Goal: Find specific page/section: Find specific page/section

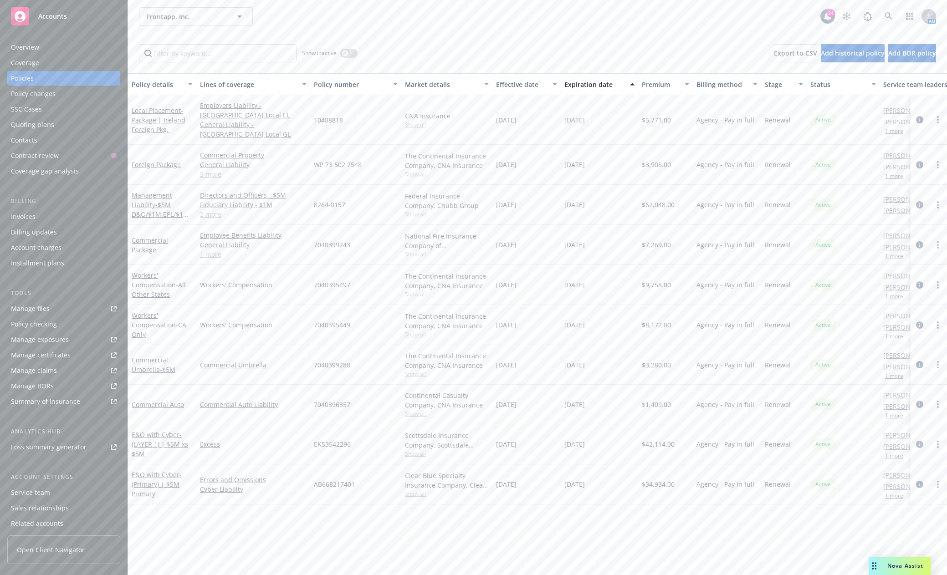
click at [43, 15] on span "Accounts" at bounding box center [52, 16] width 29 height 7
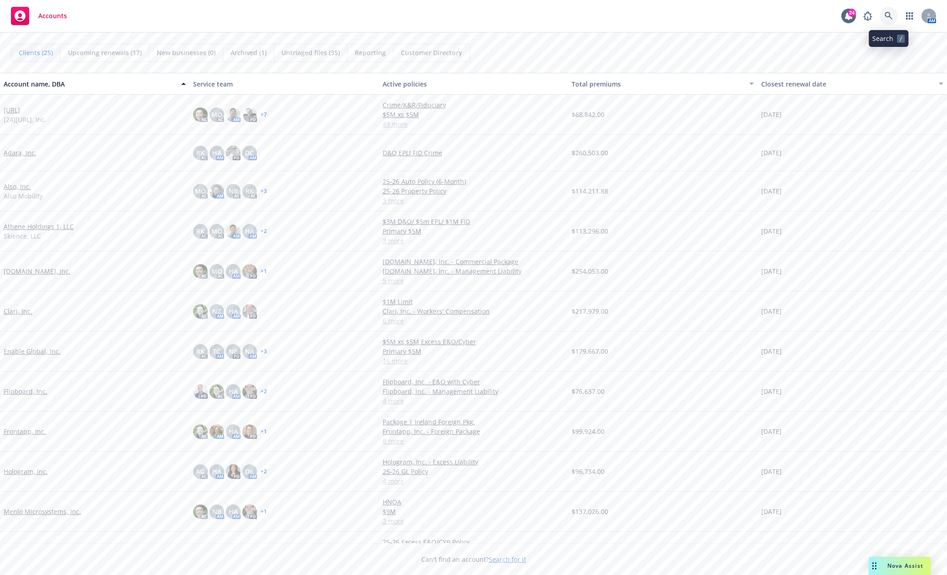
click at [887, 15] on icon at bounding box center [889, 16] width 8 height 8
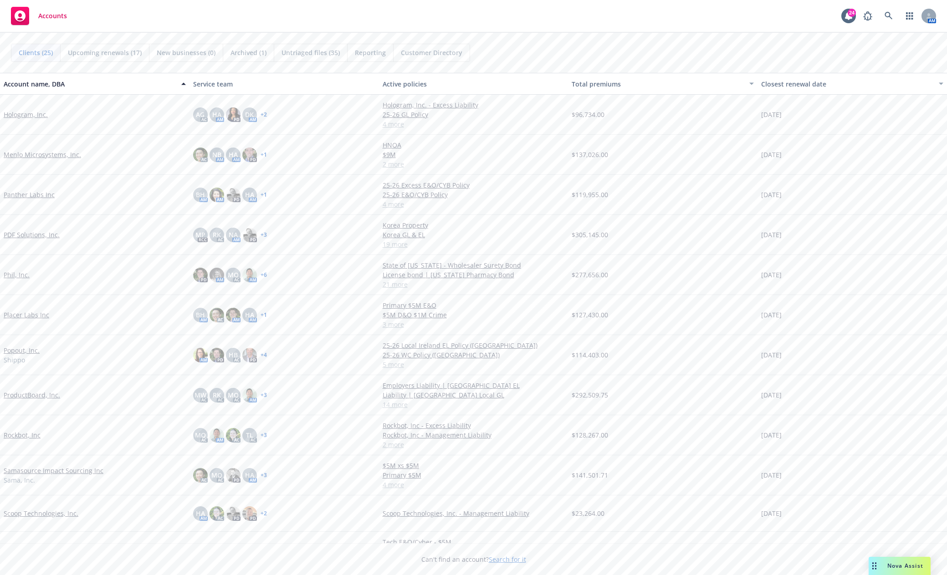
scroll to position [364, 0]
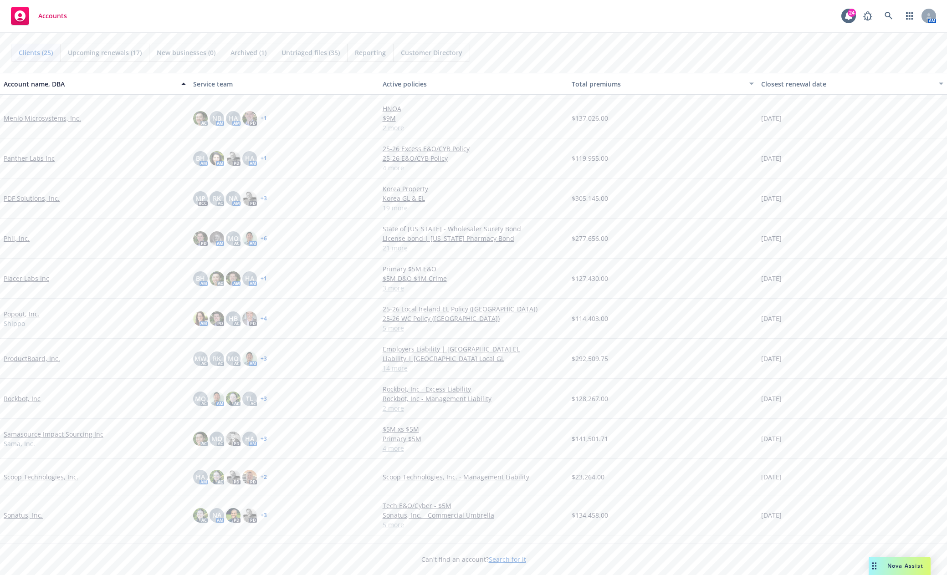
click at [27, 519] on link "Sonatus, Inc." at bounding box center [23, 516] width 39 height 10
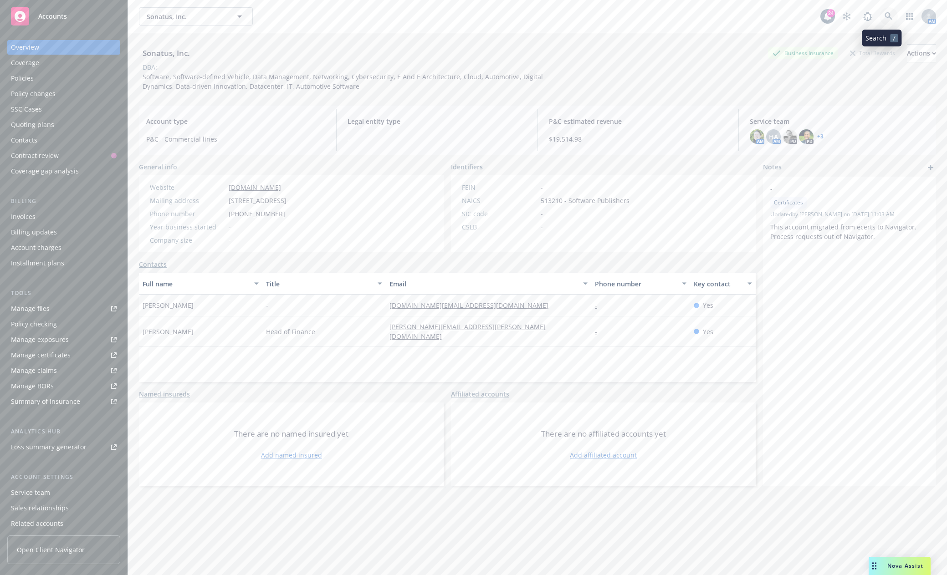
click at [885, 18] on icon at bounding box center [889, 16] width 8 height 8
click at [43, 309] on div "Manage files" at bounding box center [30, 309] width 39 height 15
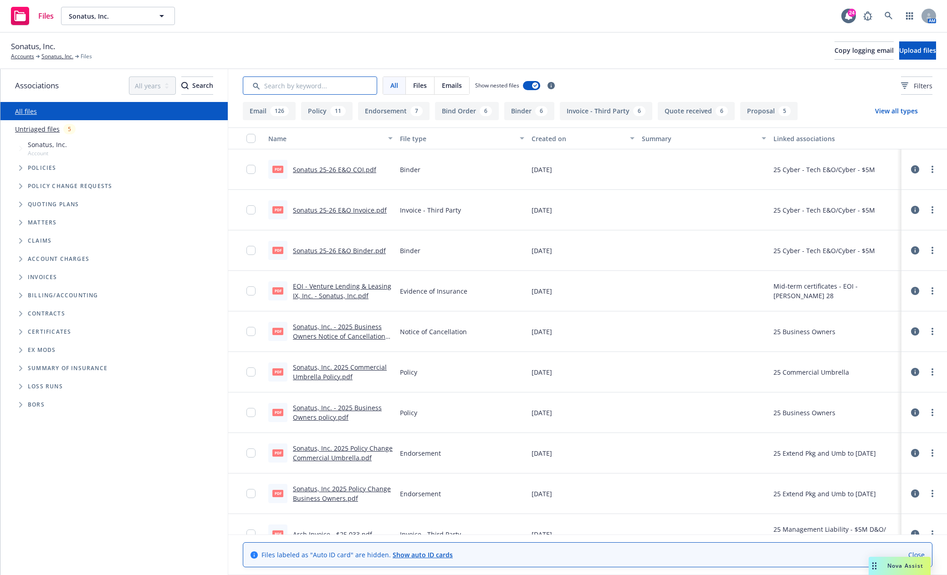
click at [344, 82] on input "Search by keyword..." at bounding box center [310, 86] width 134 height 18
type input "o"
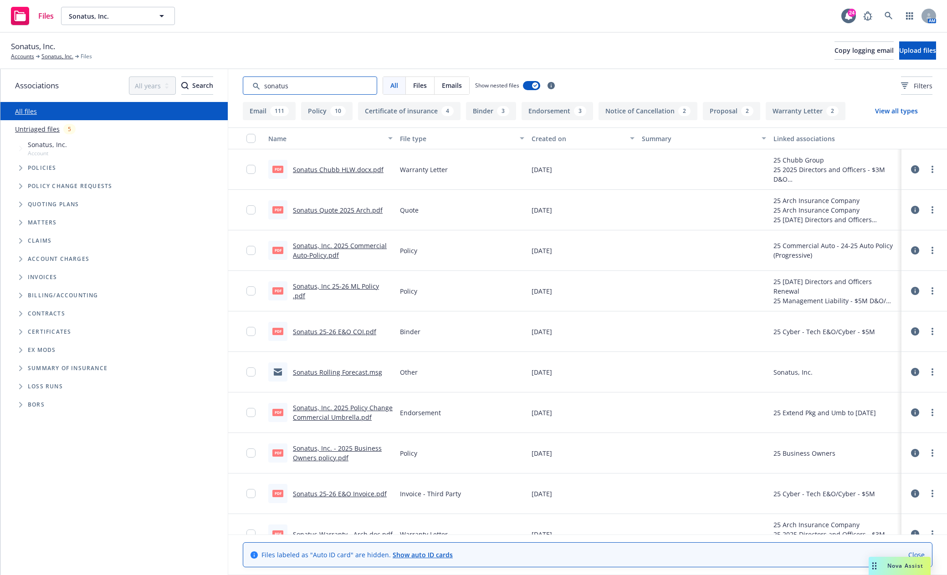
drag, startPoint x: 230, startPoint y: 82, endPoint x: 210, endPoint y: 83, distance: 20.1
click at [215, 82] on div "Associations All years 2027 2026 2025 2024 2023 2022 2021 2020 2019 2018 2017 2…" at bounding box center [473, 322] width 947 height 506
type input "soi"
